Goal: Complete application form

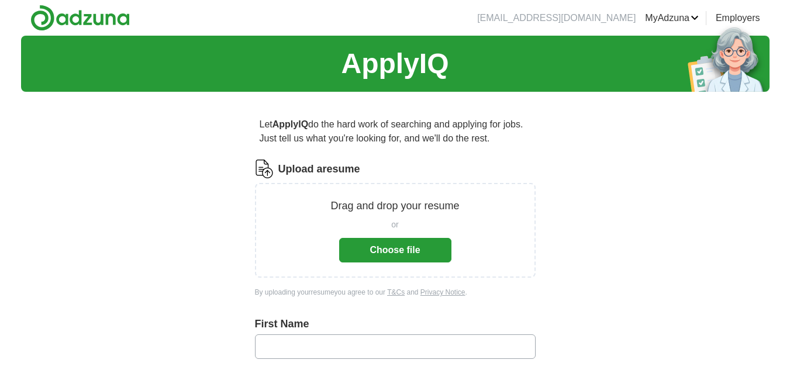
click at [395, 259] on button "Choose file" at bounding box center [395, 250] width 112 height 25
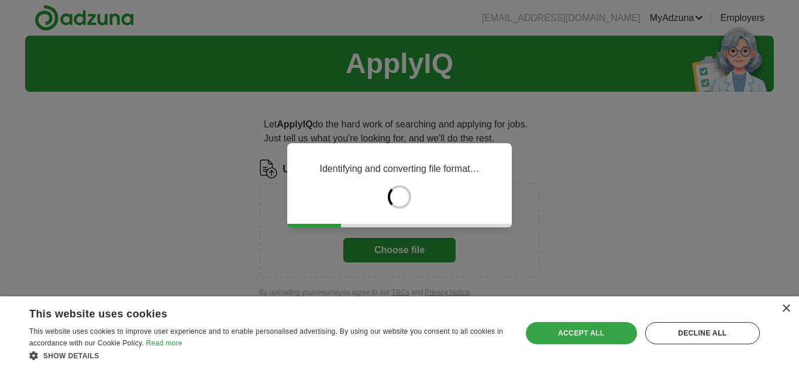
click at [585, 330] on div "Accept all" at bounding box center [581, 333] width 111 height 22
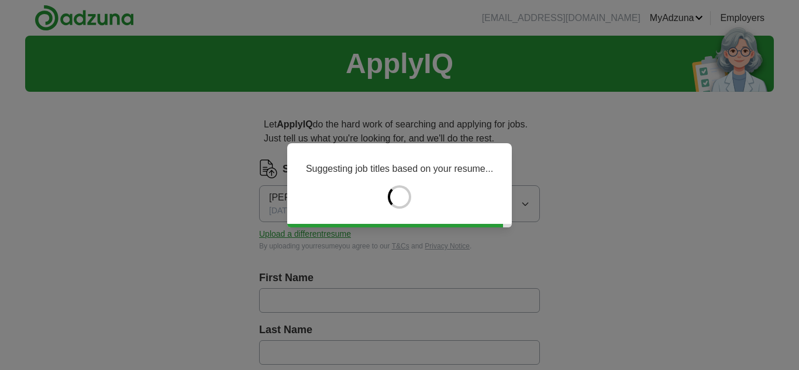
type input "******"
type input "*******"
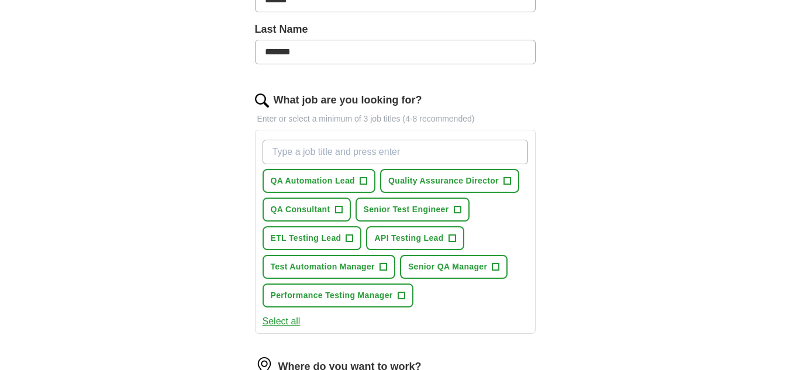
scroll to position [301, 0]
click at [333, 184] on span "QA Automation Lead" at bounding box center [313, 180] width 84 height 12
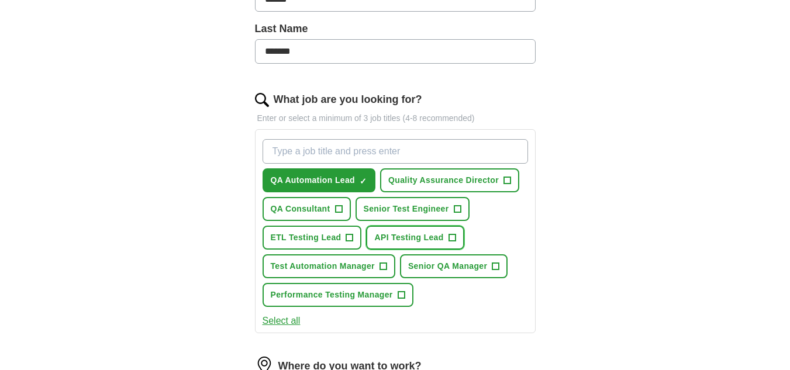
click at [418, 236] on span "API Testing Lead" at bounding box center [408, 238] width 69 height 12
click at [331, 265] on span "Test Automation Manager" at bounding box center [323, 266] width 104 height 12
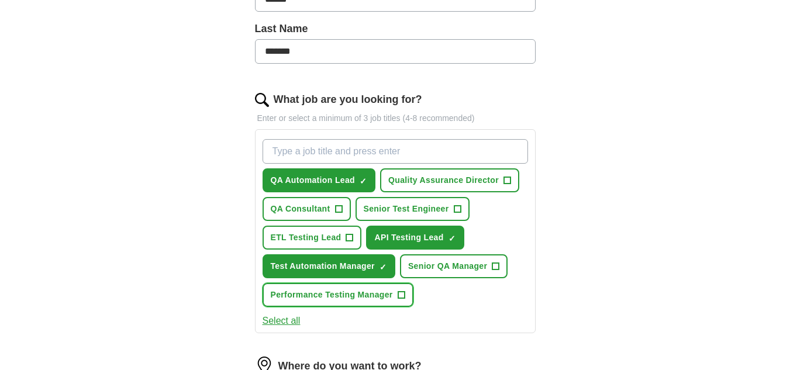
click at [329, 293] on span "Performance Testing Manager" at bounding box center [332, 295] width 122 height 12
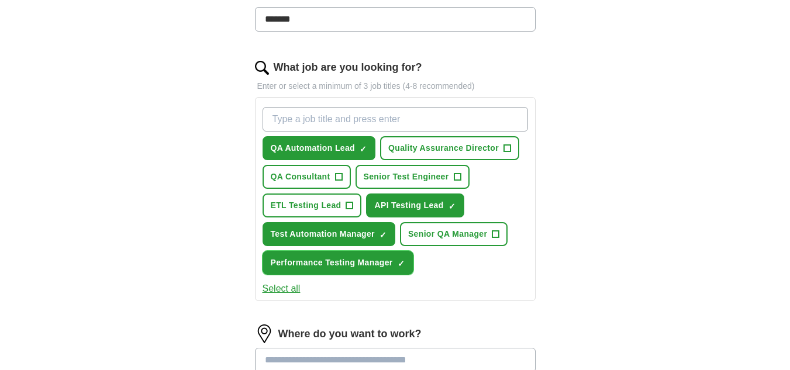
scroll to position [334, 0]
click at [280, 290] on button "Select all" at bounding box center [282, 288] width 38 height 14
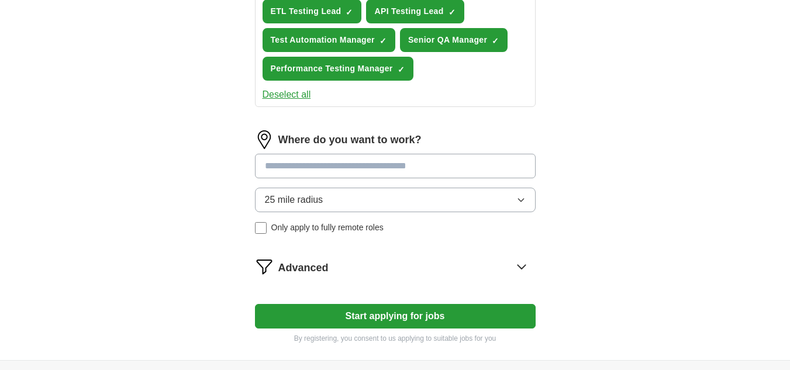
scroll to position [529, 0]
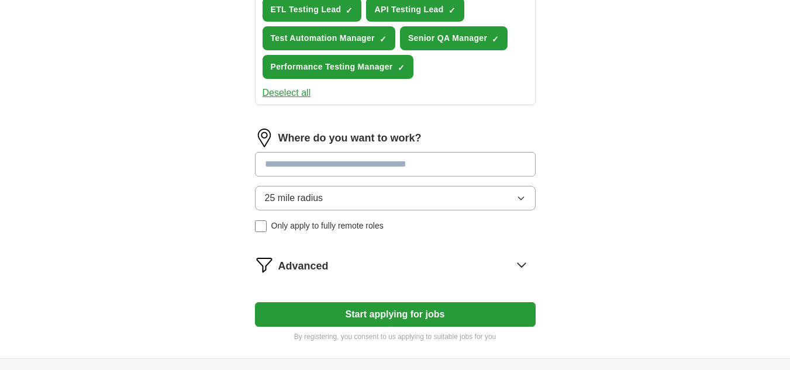
click at [405, 166] on input at bounding box center [395, 164] width 281 height 25
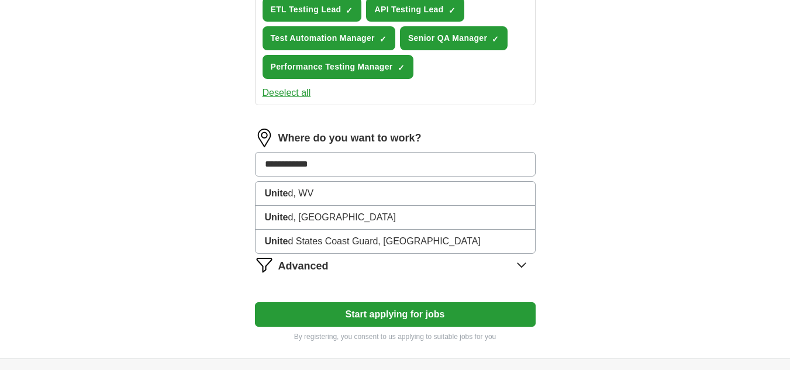
type input "**********"
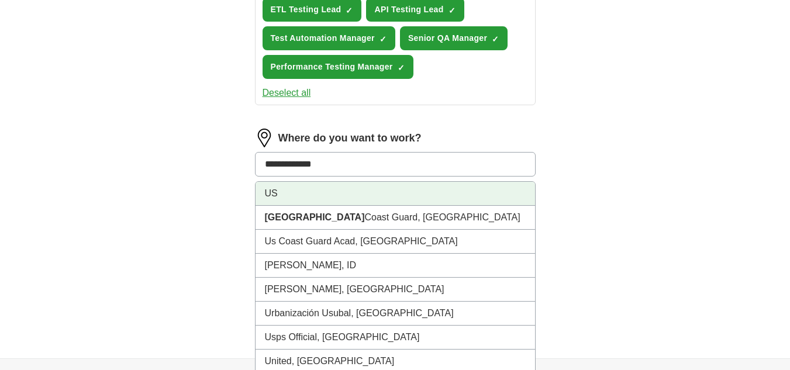
click at [271, 191] on li "US" at bounding box center [396, 194] width 280 height 24
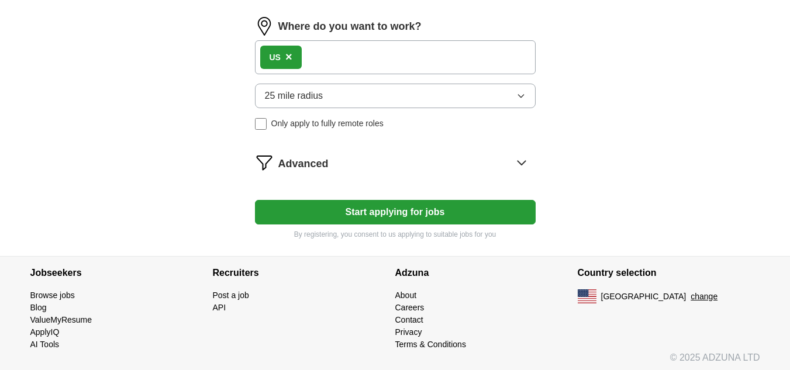
scroll to position [643, 0]
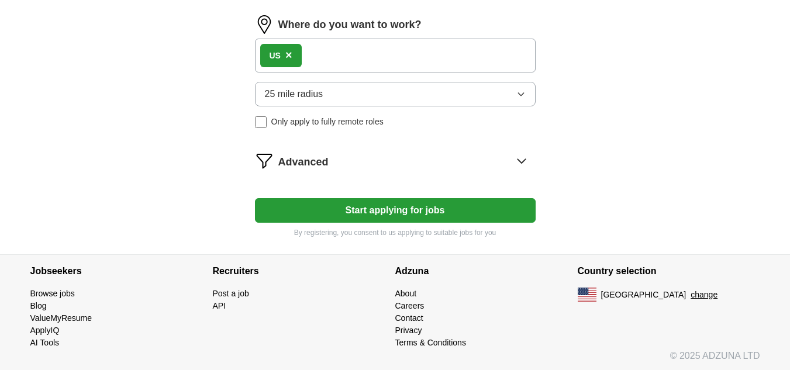
drag, startPoint x: 397, startPoint y: 210, endPoint x: 612, endPoint y: 191, distance: 216.1
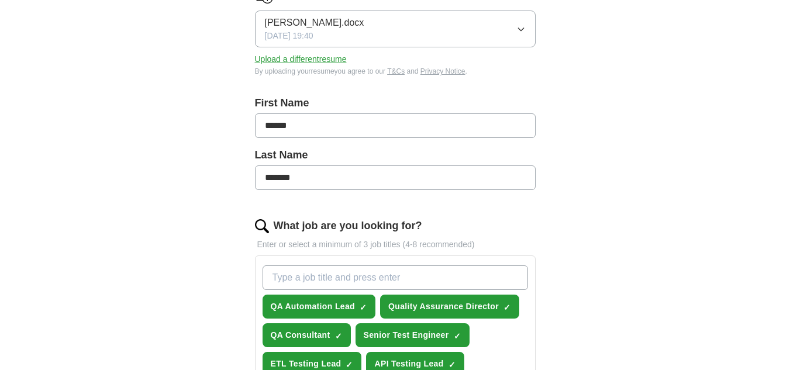
scroll to position [0, 0]
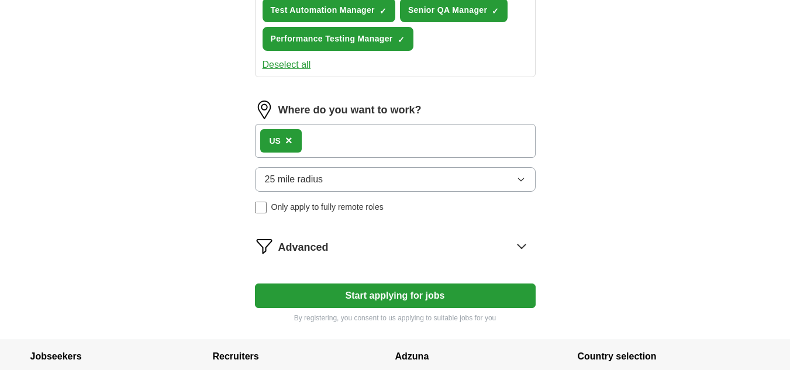
scroll to position [645, 0]
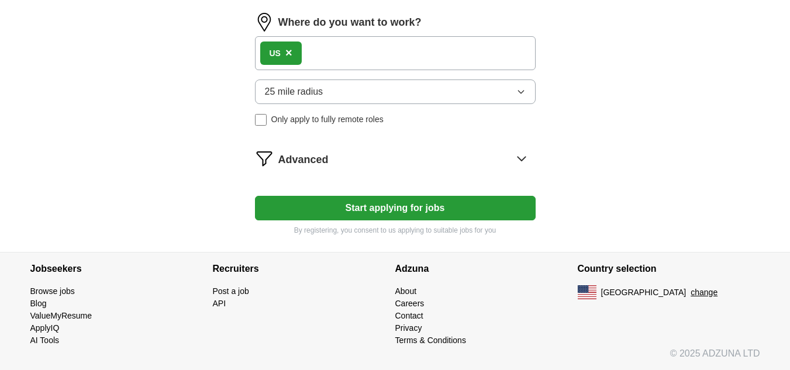
click at [396, 210] on button "Start applying for jobs" at bounding box center [395, 208] width 281 height 25
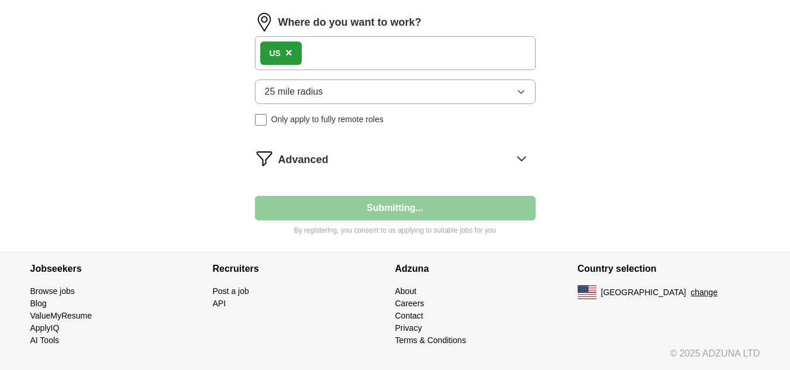
select select "**"
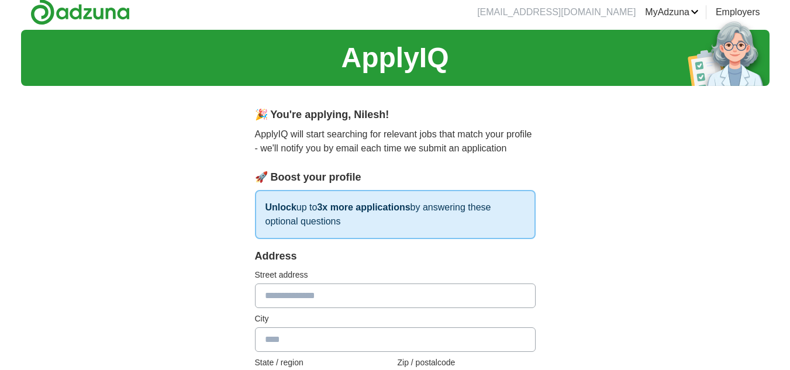
scroll to position [0, 0]
